Goal: Information Seeking & Learning: Learn about a topic

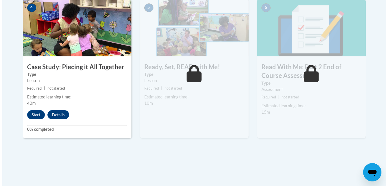
scroll to position [352, 0]
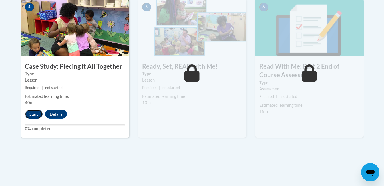
click at [30, 118] on button "Start" at bounding box center [34, 114] width 18 height 9
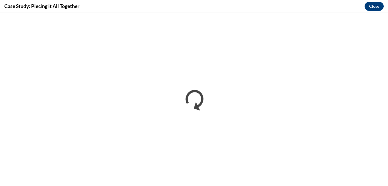
scroll to position [0, 0]
